Goal: Transaction & Acquisition: Purchase product/service

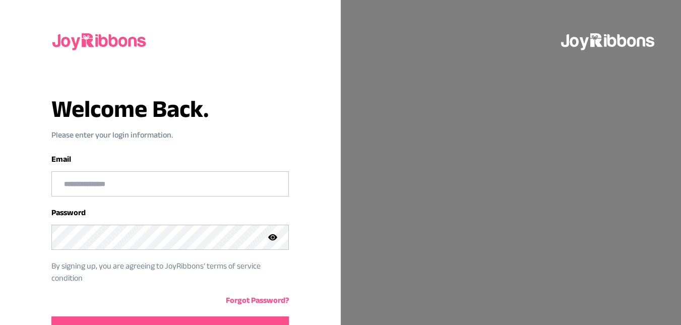
click at [101, 37] on img at bounding box center [99, 40] width 97 height 32
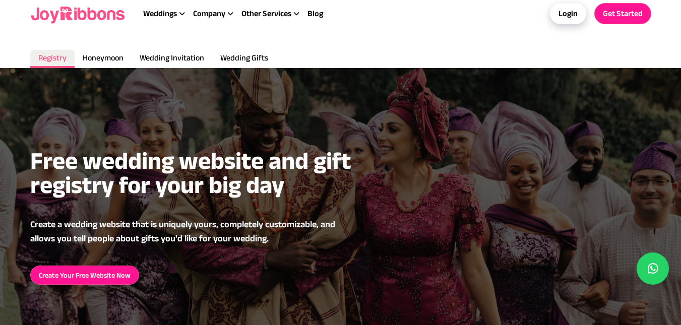
scroll to position [7, 0]
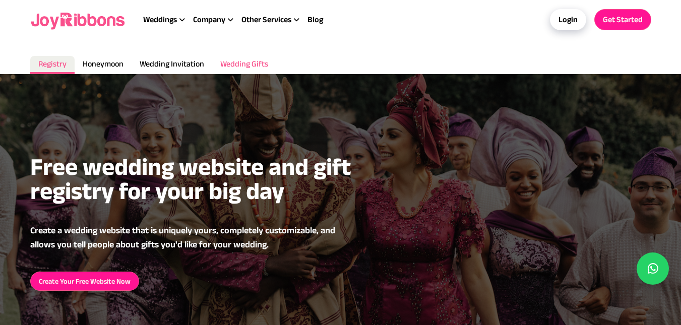
click at [241, 68] on span "Wedding Gifts" at bounding box center [244, 63] width 48 height 9
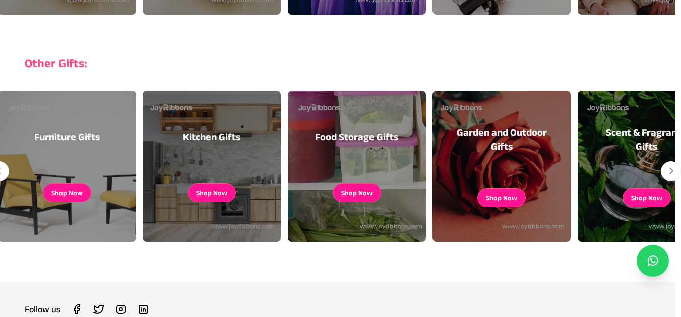
scroll to position [397, 6]
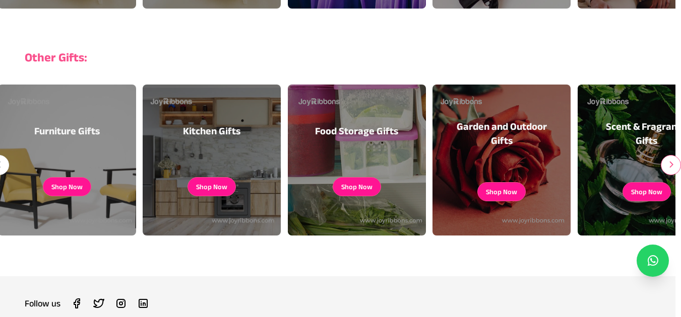
click at [669, 168] on button "button" at bounding box center [671, 165] width 20 height 20
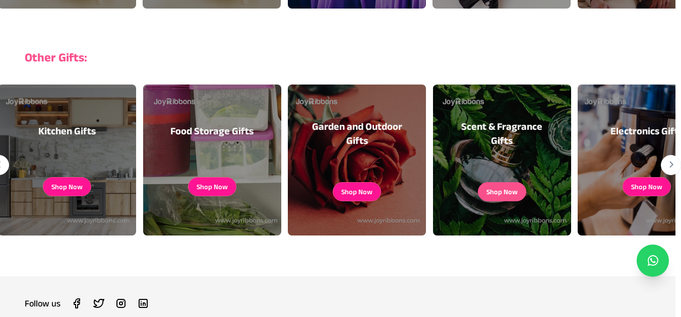
drag, startPoint x: 487, startPoint y: 124, endPoint x: 483, endPoint y: 199, distance: 74.7
click at [483, 199] on link "Shop Now" at bounding box center [502, 191] width 48 height 19
click at [666, 166] on button "button" at bounding box center [671, 165] width 20 height 20
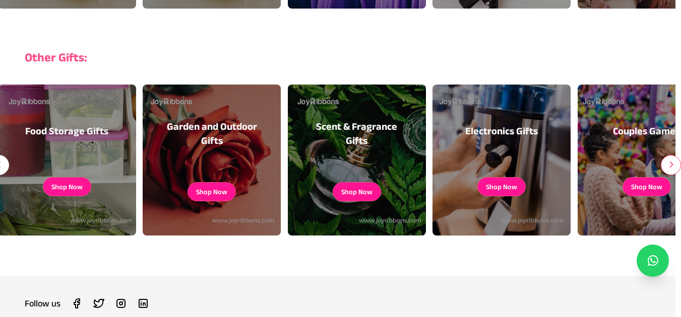
click at [670, 165] on icon "button" at bounding box center [671, 165] width 6 height 1
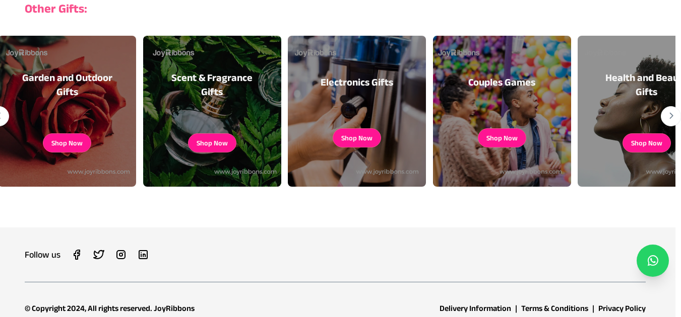
scroll to position [464, 6]
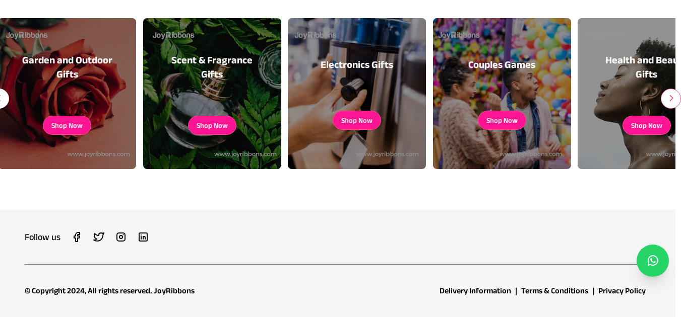
click at [677, 98] on button "button" at bounding box center [671, 99] width 20 height 20
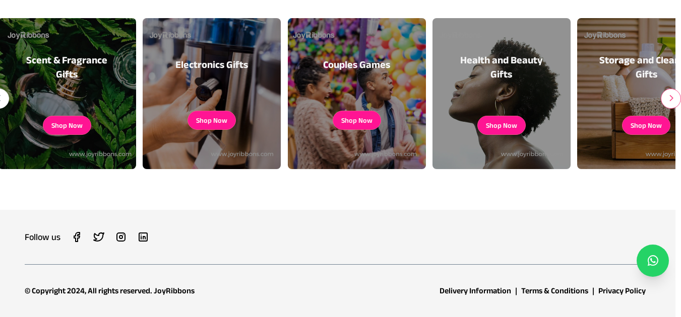
click at [677, 98] on button "button" at bounding box center [671, 99] width 20 height 20
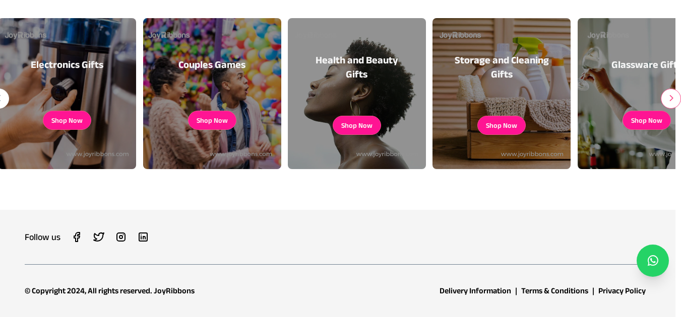
click at [677, 98] on button "button" at bounding box center [671, 99] width 20 height 20
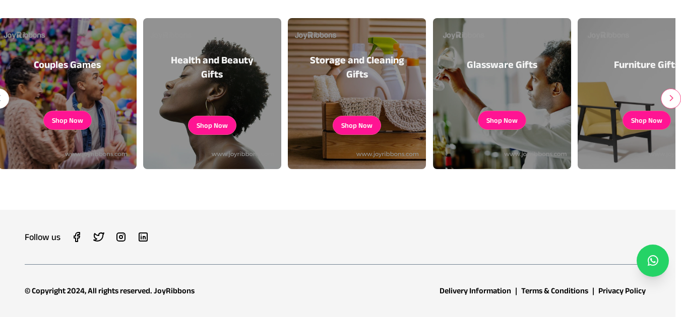
click at [677, 98] on button "button" at bounding box center [671, 99] width 20 height 20
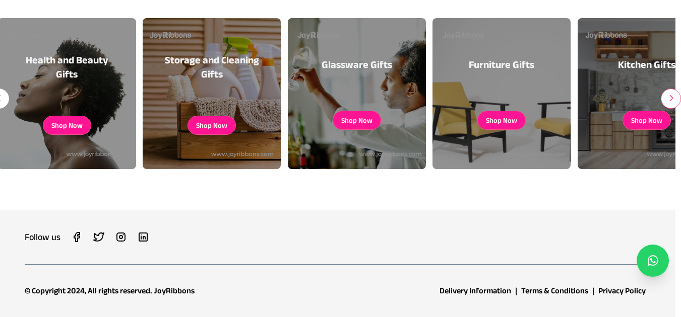
click at [677, 98] on button "button" at bounding box center [671, 99] width 20 height 20
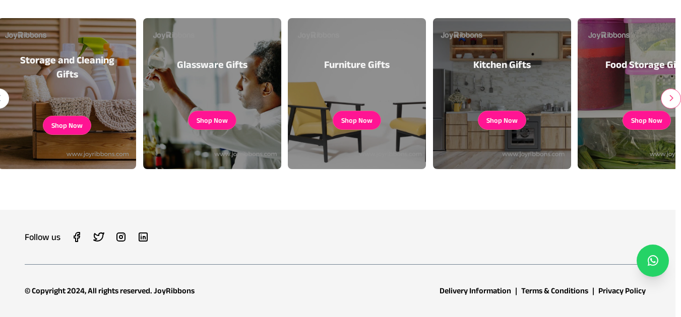
click at [675, 104] on button "button" at bounding box center [671, 99] width 20 height 20
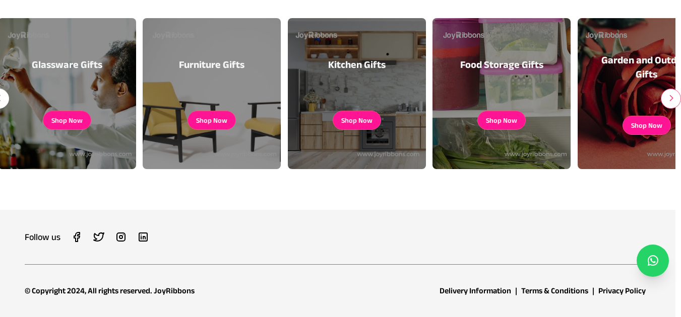
click at [675, 104] on button "button" at bounding box center [671, 99] width 20 height 20
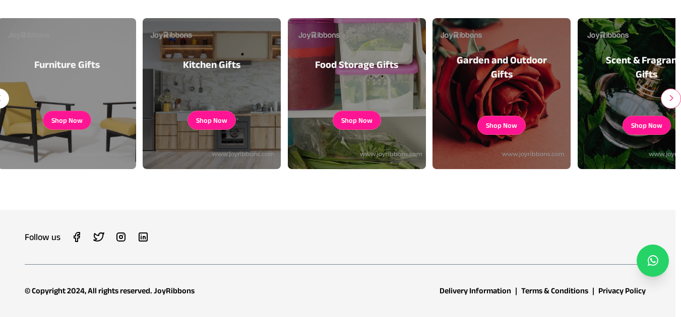
click at [675, 104] on button "button" at bounding box center [671, 99] width 20 height 20
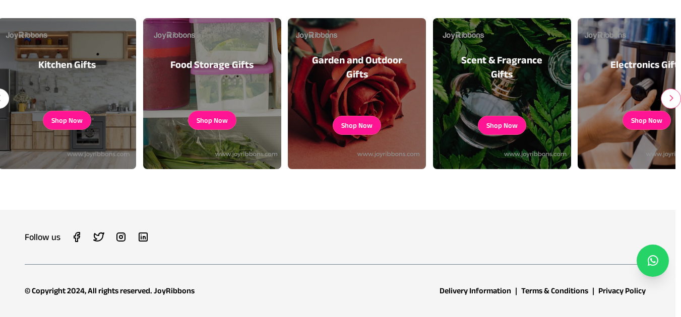
click at [675, 104] on button "button" at bounding box center [671, 99] width 20 height 20
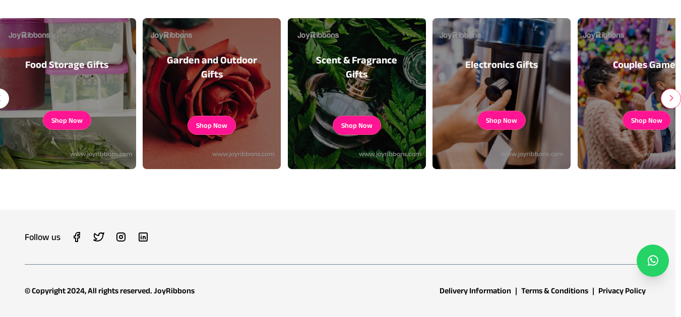
click at [675, 104] on button "button" at bounding box center [671, 99] width 20 height 20
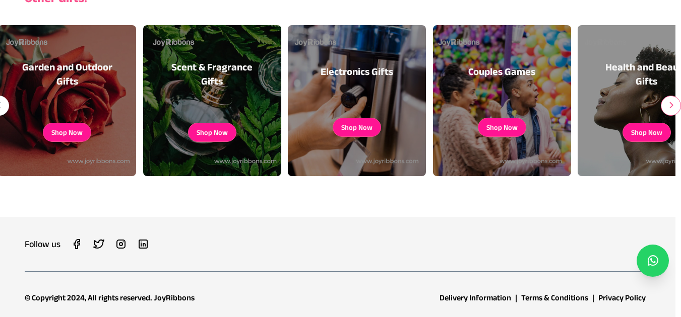
scroll to position [456, 6]
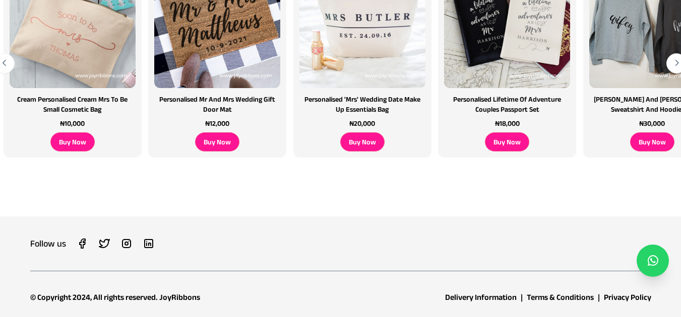
scroll to position [327, 0]
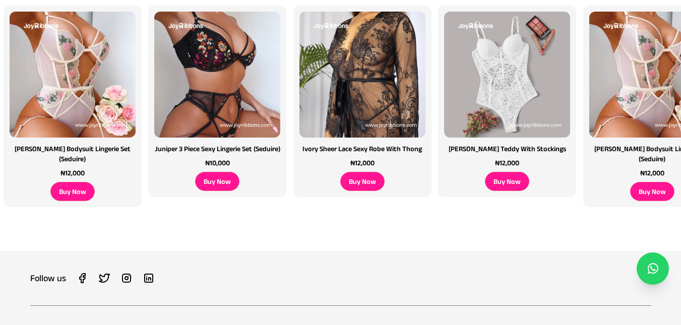
scroll to position [301, 0]
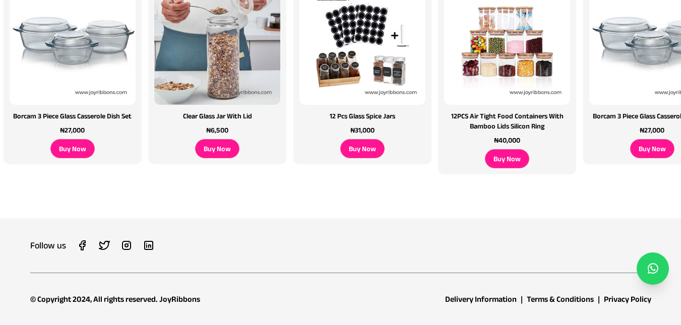
scroll to position [304, 0]
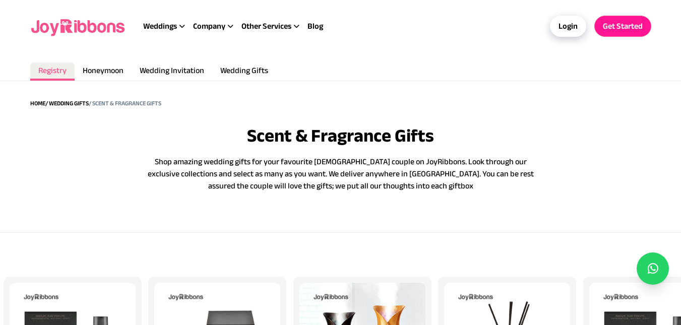
scroll to position [294, 0]
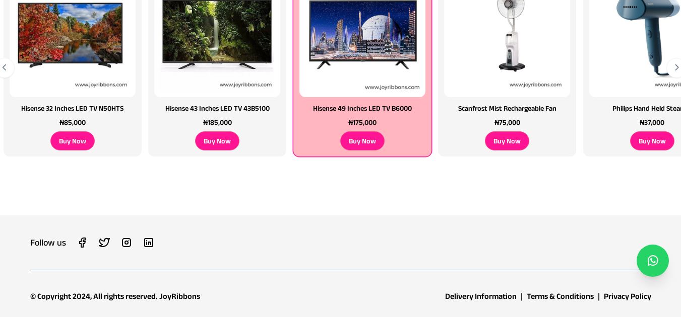
scroll to position [317, 0]
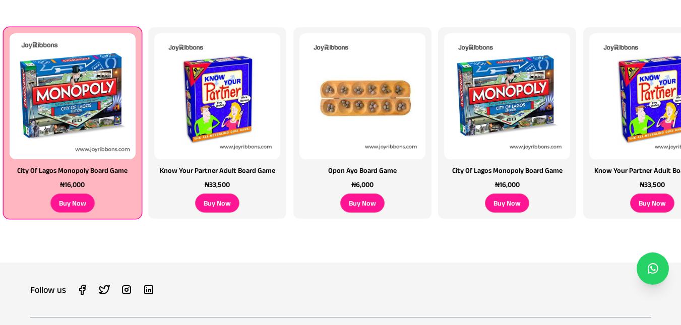
scroll to position [250, 0]
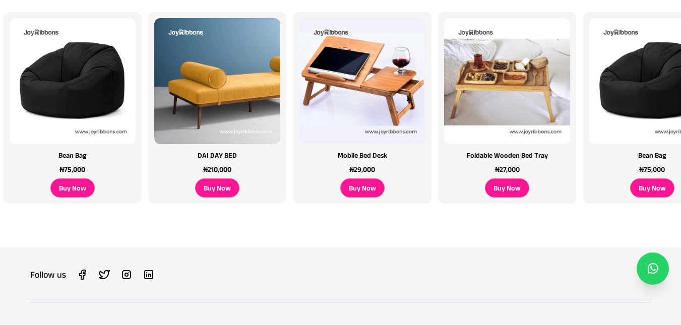
scroll to position [270, 0]
